Goal: Task Accomplishment & Management: Manage account settings

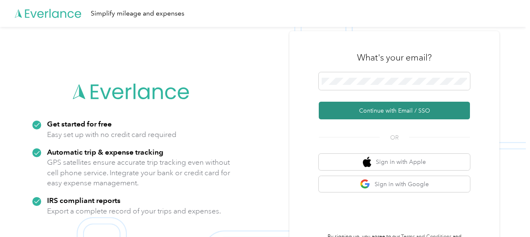
click at [371, 105] on button "Continue with Email / SSO" at bounding box center [394, 111] width 151 height 18
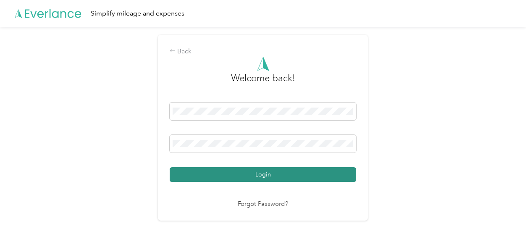
click at [273, 175] on button "Login" at bounding box center [263, 174] width 186 height 15
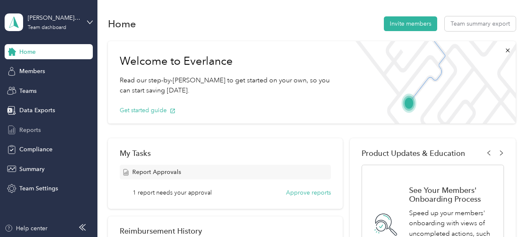
click at [28, 128] on span "Reports" at bounding box center [29, 129] width 21 height 9
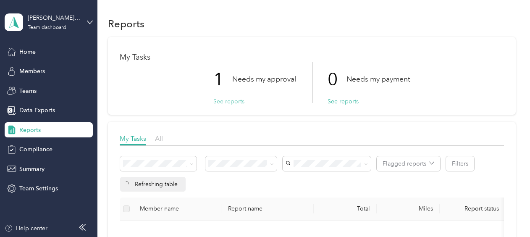
click at [221, 99] on button "See reports" at bounding box center [228, 101] width 31 height 9
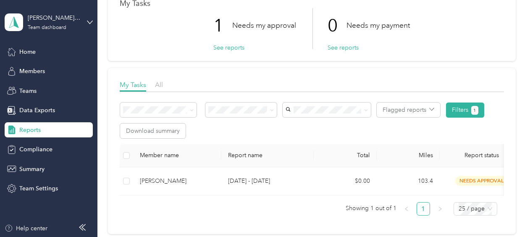
scroll to position [84, 0]
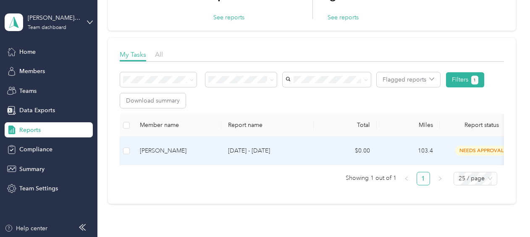
click at [473, 148] on span "needs approval" at bounding box center [481, 151] width 53 height 10
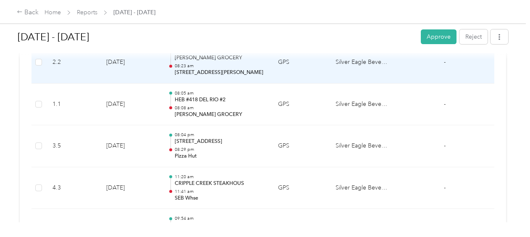
scroll to position [1469, 0]
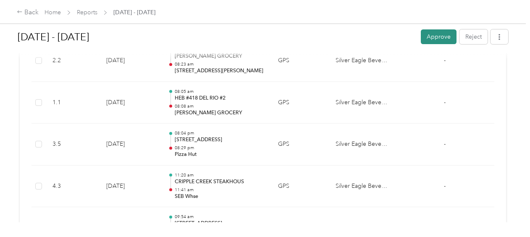
click at [431, 34] on button "Approve" at bounding box center [439, 36] width 36 height 15
click at [26, 11] on div "Back" at bounding box center [28, 13] width 22 height 10
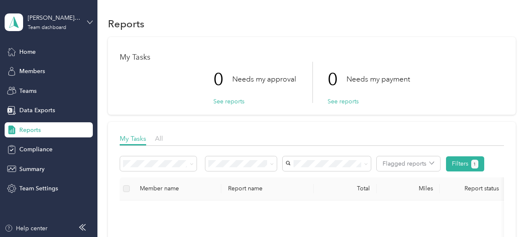
click at [89, 23] on icon at bounding box center [90, 22] width 6 height 6
click at [38, 106] on div "Log out" at bounding box center [28, 103] width 32 height 9
